Goal: Navigation & Orientation: Find specific page/section

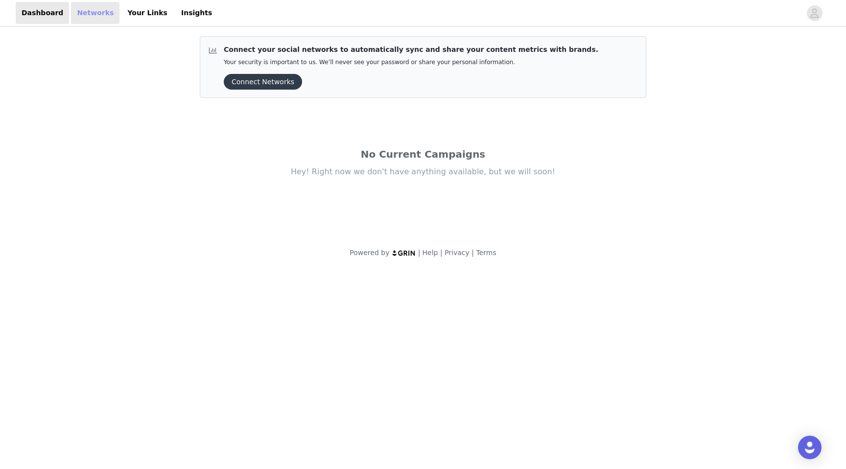
click at [96, 15] on link "Networks" at bounding box center [95, 13] width 48 height 22
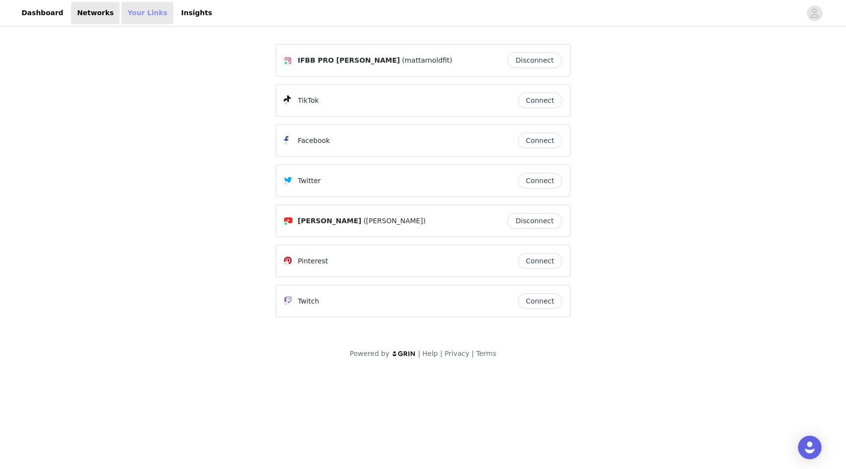
click at [139, 11] on link "Your Links" at bounding box center [147, 13] width 52 height 22
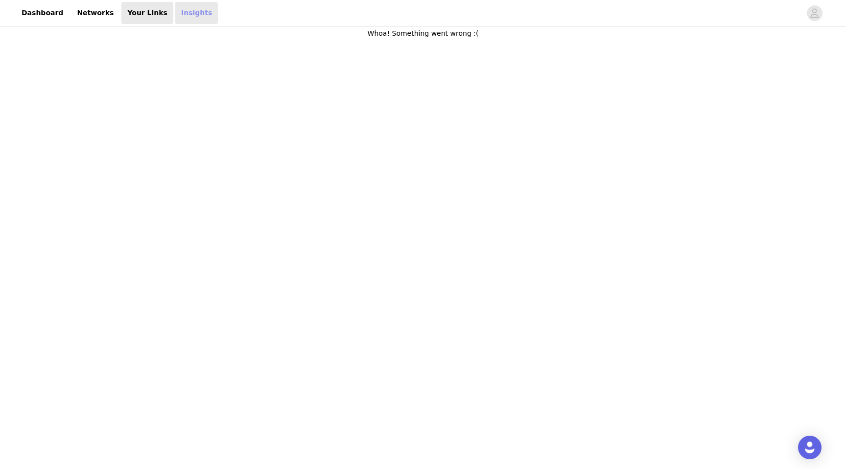
click at [181, 13] on link "Insights" at bounding box center [196, 13] width 43 height 22
